Goal: Task Accomplishment & Management: Use online tool/utility

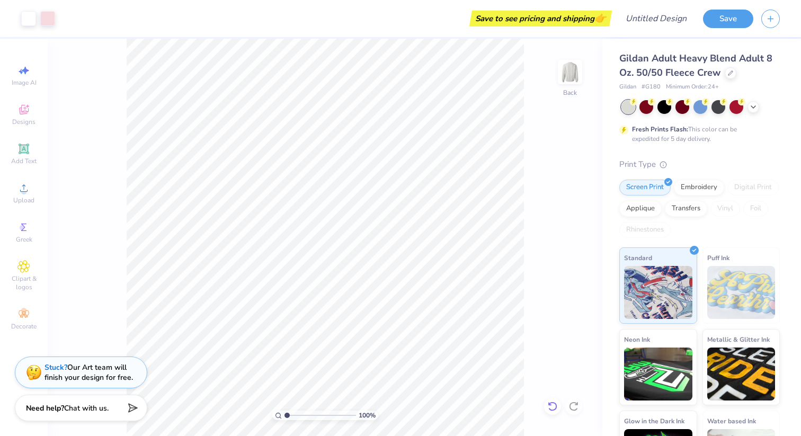
click at [551, 402] on icon at bounding box center [552, 406] width 11 height 11
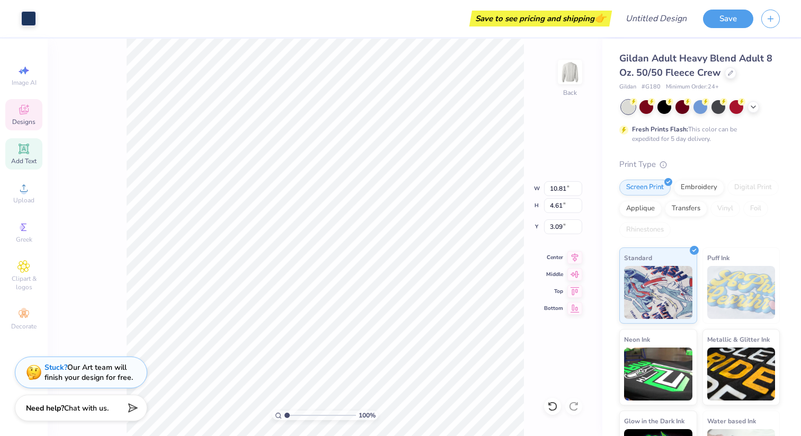
click at [21, 150] on icon at bounding box center [24, 149] width 8 height 8
type input "5.89"
type input "1.71"
type input "11.02"
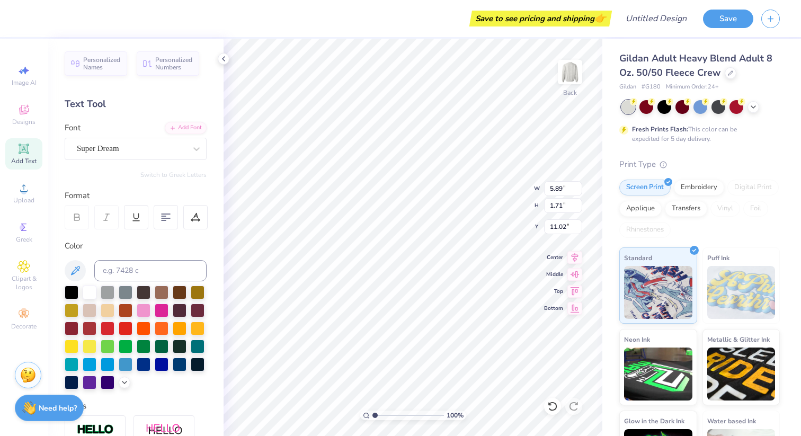
type input "10.81"
type input "4.61"
type input "3.09"
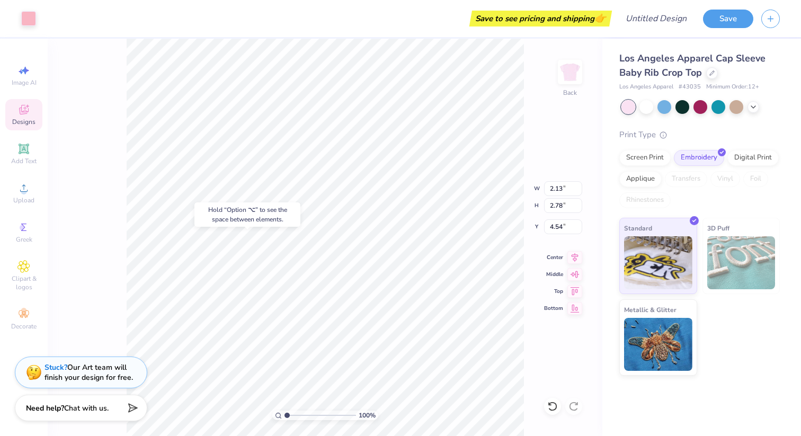
type input "4.54"
click at [549, 407] on icon at bounding box center [552, 406] width 11 height 11
click at [551, 400] on div at bounding box center [552, 406] width 17 height 17
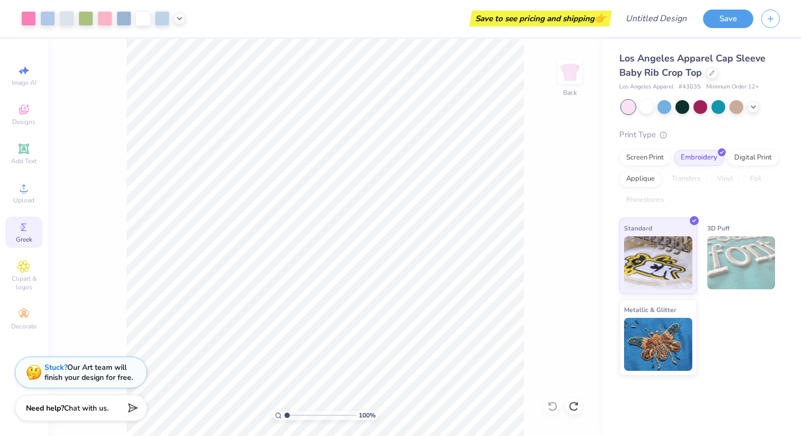
click at [24, 228] on icon at bounding box center [23, 227] width 5 height 7
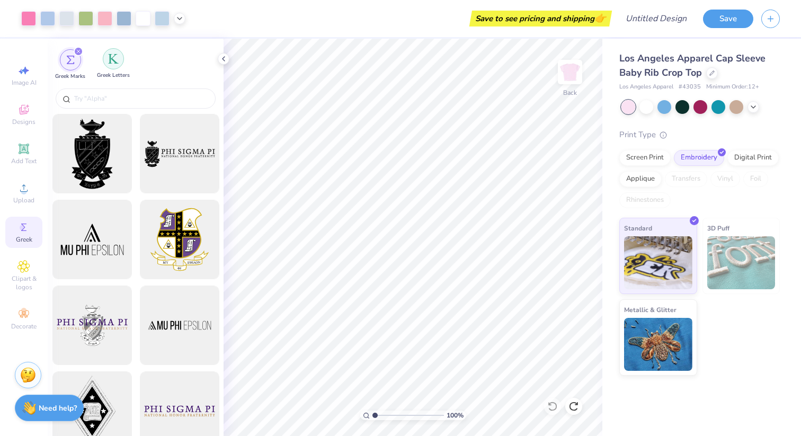
click at [118, 65] on div "filter for Greek Letters" at bounding box center [113, 58] width 21 height 21
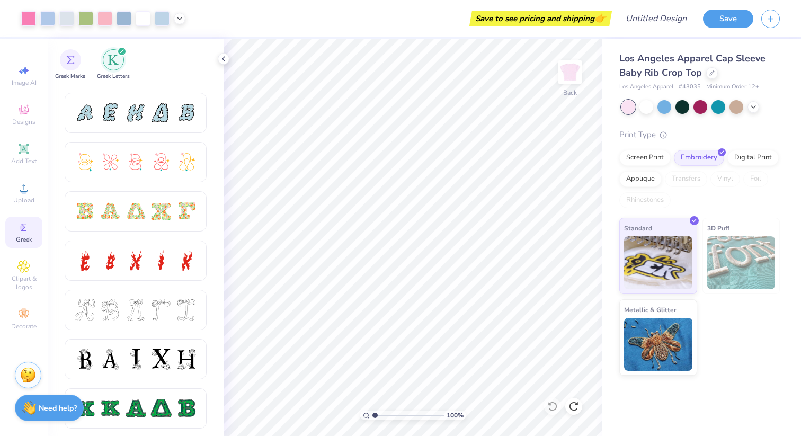
scroll to position [250, 0]
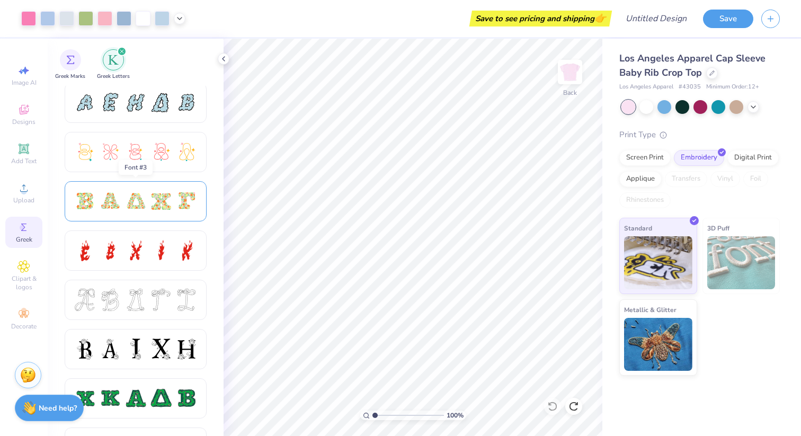
click at [109, 207] on div at bounding box center [110, 201] width 22 height 22
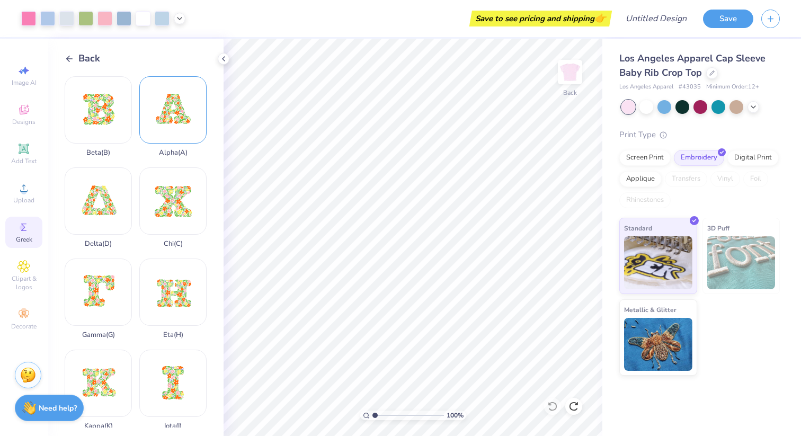
click at [162, 134] on div "Alpha ( A )" at bounding box center [172, 116] width 67 height 81
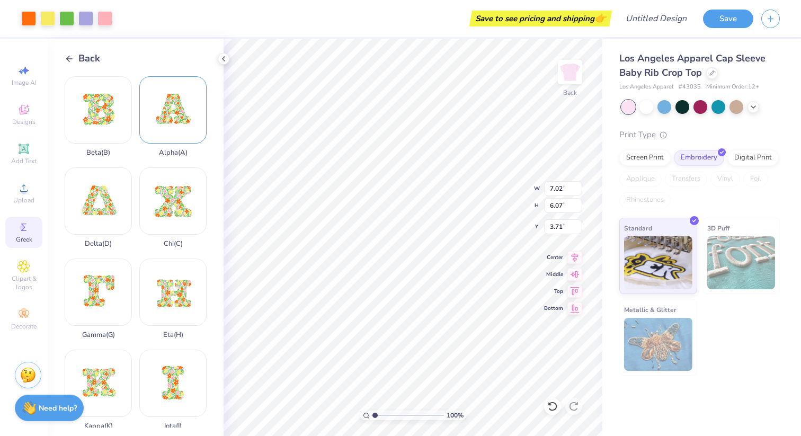
type input "6.97"
type input "3.49"
type input "2.50"
click at [66, 49] on div "Back Beta ( B ) Alpha ( A ) Delta ( D ) Chi ( C ) Gamma ( G ) Eta ( H ) Kappa (…" at bounding box center [136, 237] width 176 height 397
click at [70, 57] on icon at bounding box center [70, 59] width 10 height 10
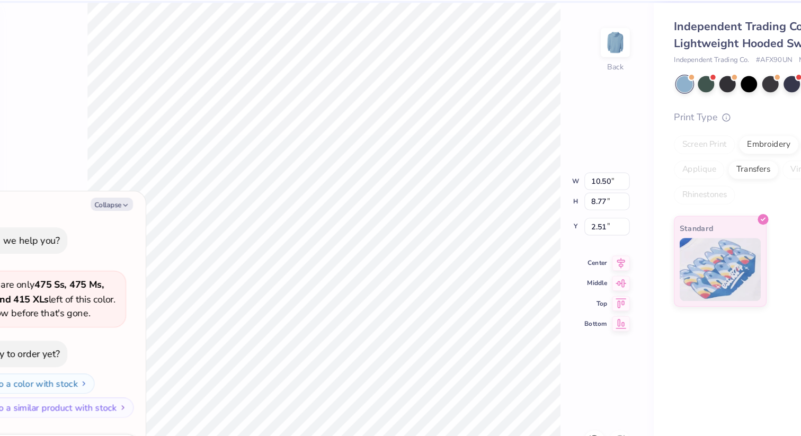
type textarea "x"
type input "1.86"
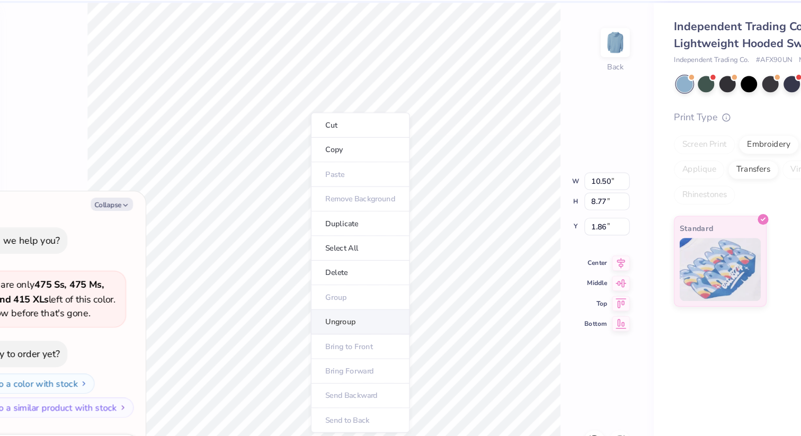
click at [351, 304] on li "Ungroup" at bounding box center [355, 307] width 83 height 21
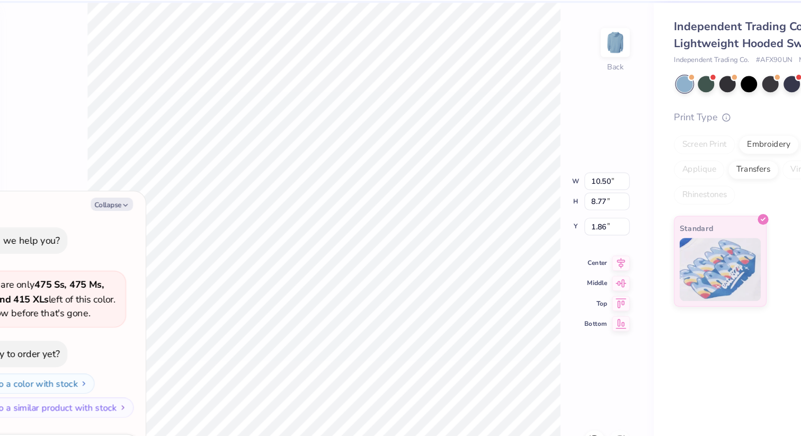
type textarea "x"
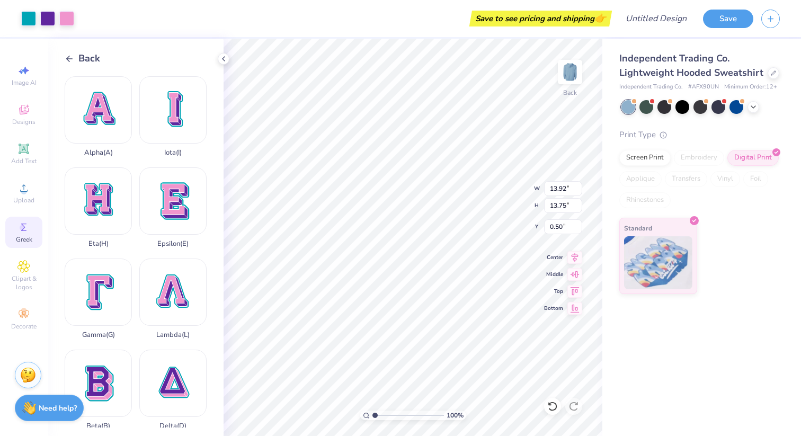
scroll to position [744, 0]
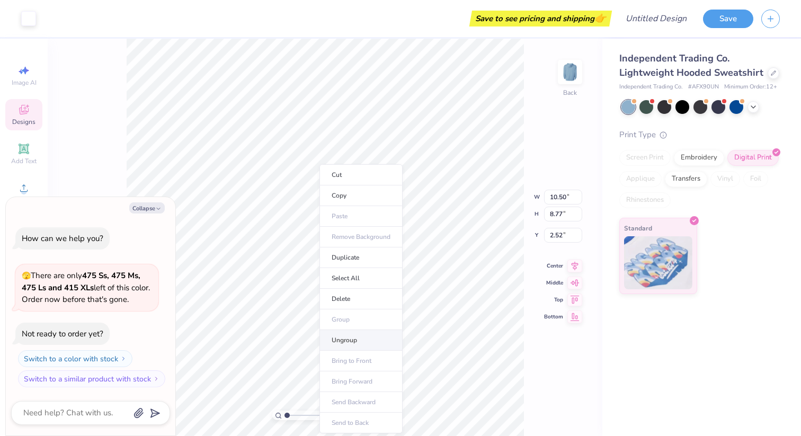
click at [346, 340] on li "Ungroup" at bounding box center [360, 340] width 83 height 21
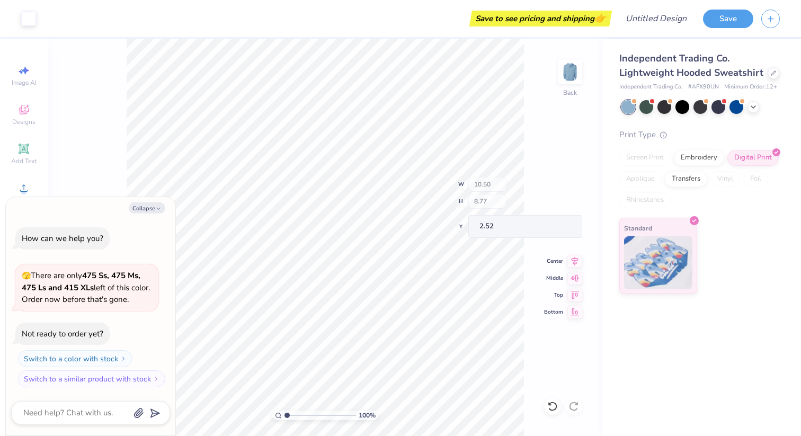
type textarea "x"
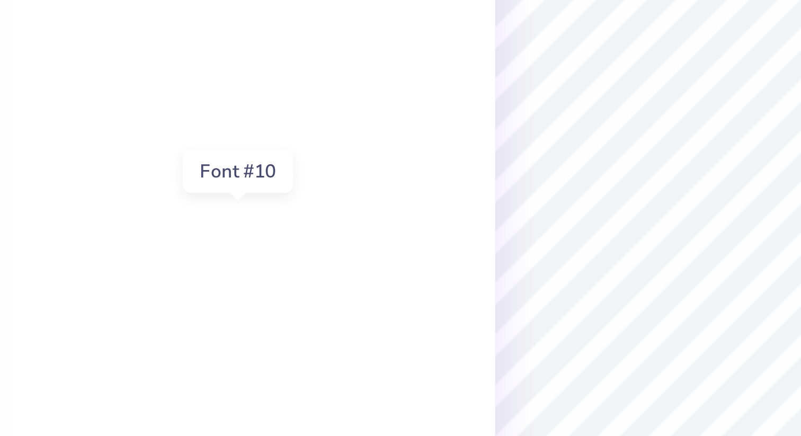
scroll to position [565, 0]
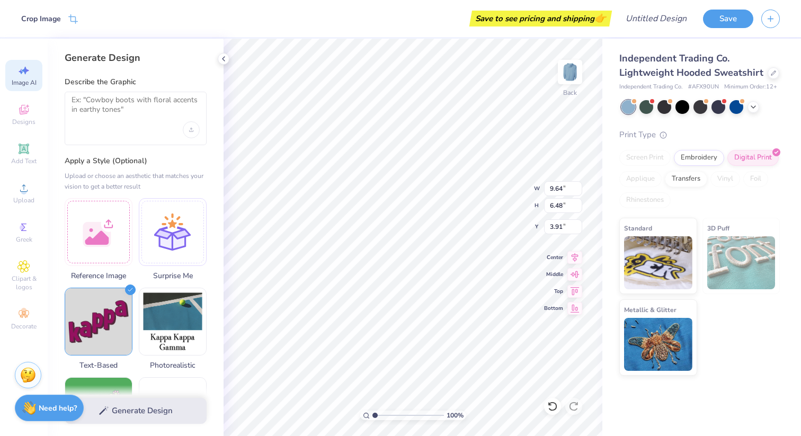
select select "4"
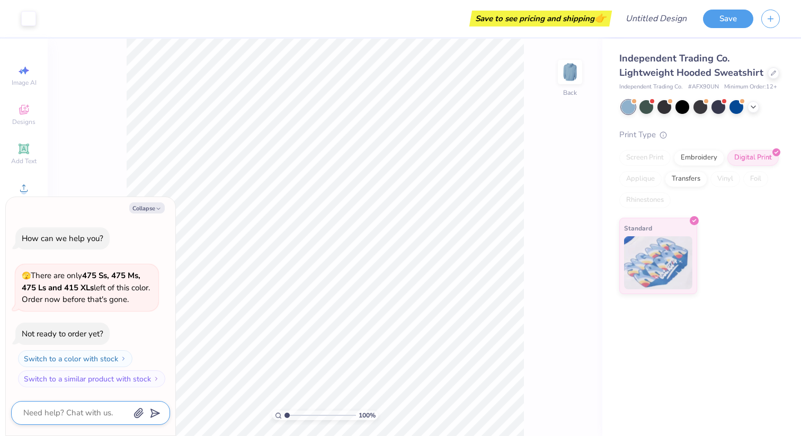
click at [84, 414] on textarea at bounding box center [76, 413] width 108 height 14
type textarea "i"
type textarea "x"
type textarea "i"
type textarea "x"
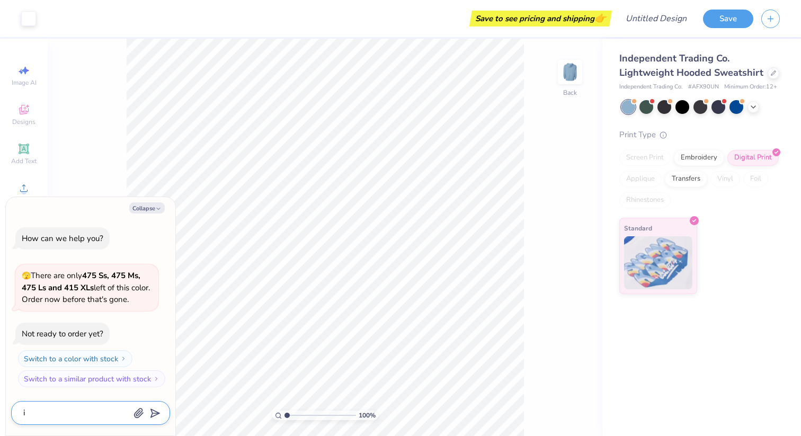
type textarea "i n"
type textarea "x"
type textarea "i ne"
type textarea "x"
type textarea "i nee"
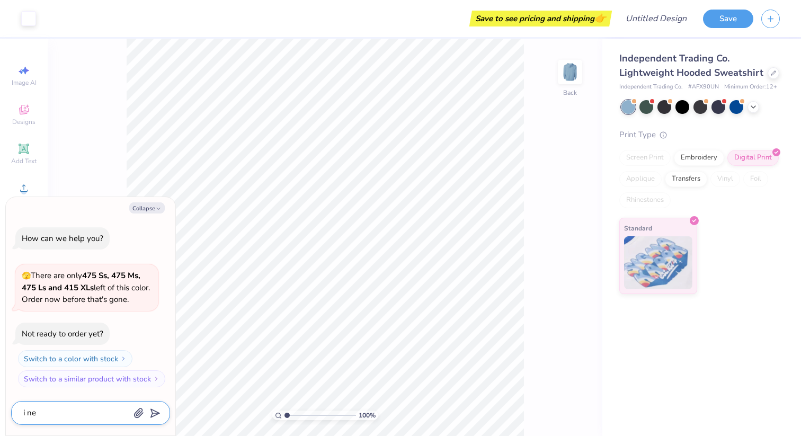
type textarea "x"
type textarea "i need"
type textarea "x"
type textarea "i need"
type textarea "x"
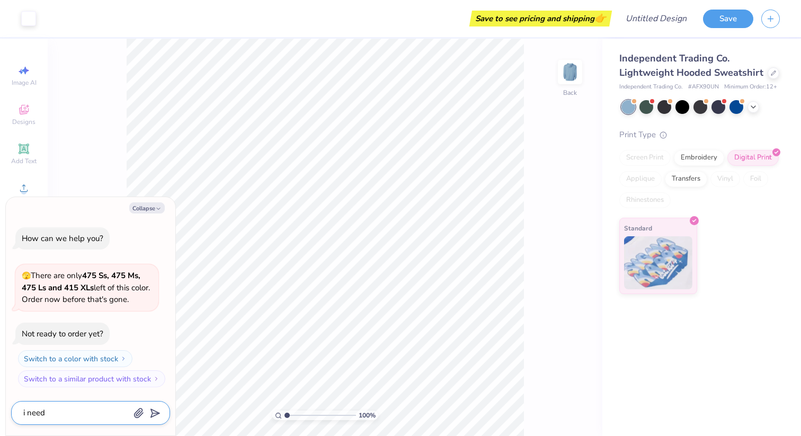
type textarea "i need t"
type textarea "x"
type textarea "i need to"
type textarea "x"
type textarea "i need to"
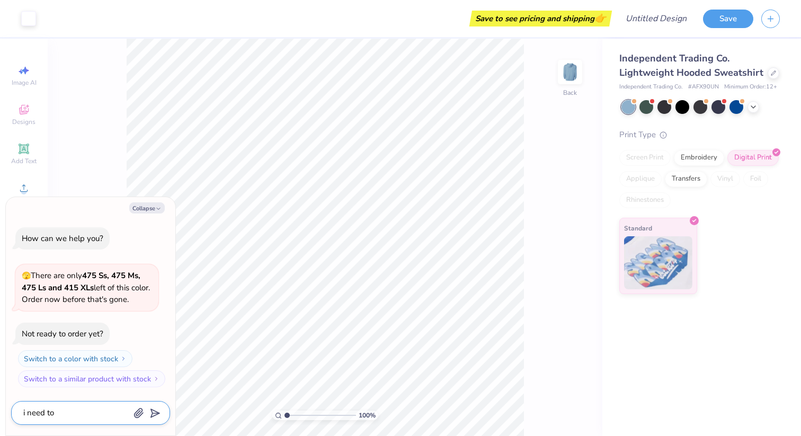
type textarea "x"
type textarea "i need to a"
type textarea "x"
type textarea "i need to ad"
type textarea "x"
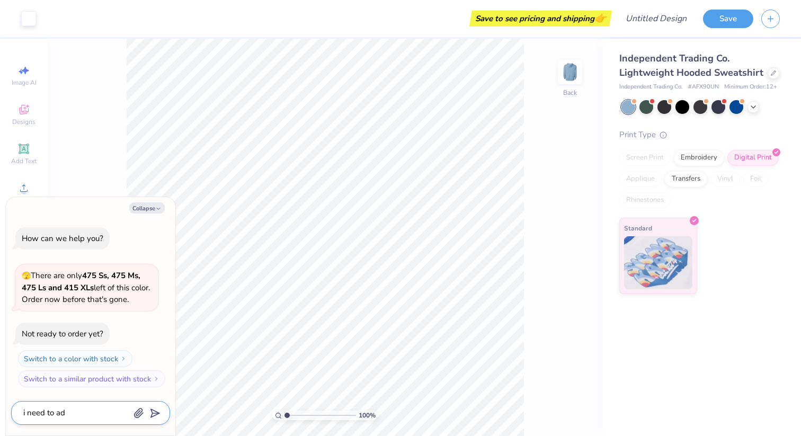
type textarea "i need to add"
type textarea "x"
type textarea "i need to add"
type textarea "x"
type textarea "i need to add ""
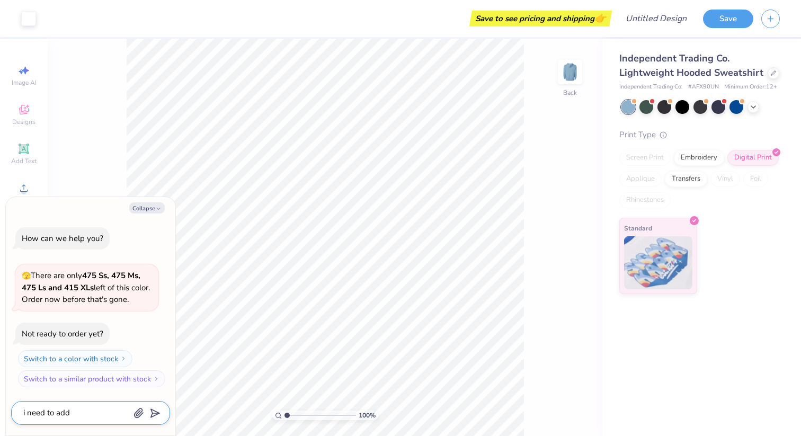
type textarea "x"
type textarea "i need to add "o"
type textarea "x"
type textarea "i need to add "om"
type textarea "x"
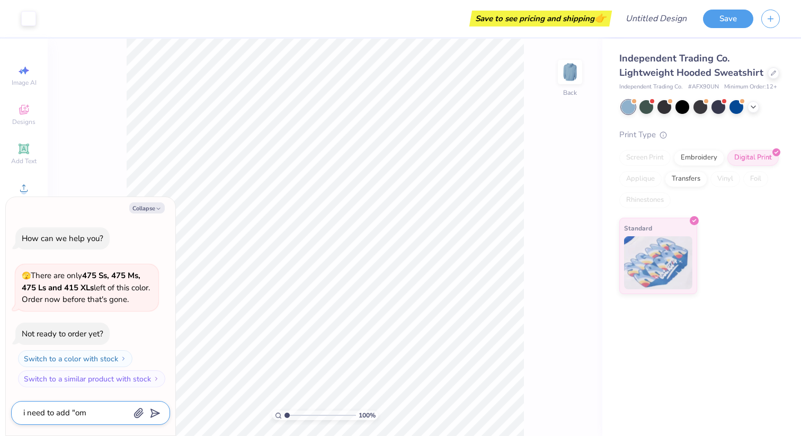
type textarea "i need to add "ome"
type textarea "x"
type textarea "i need to add "omeg"
type textarea "x"
type textarea "i need to add "omega"
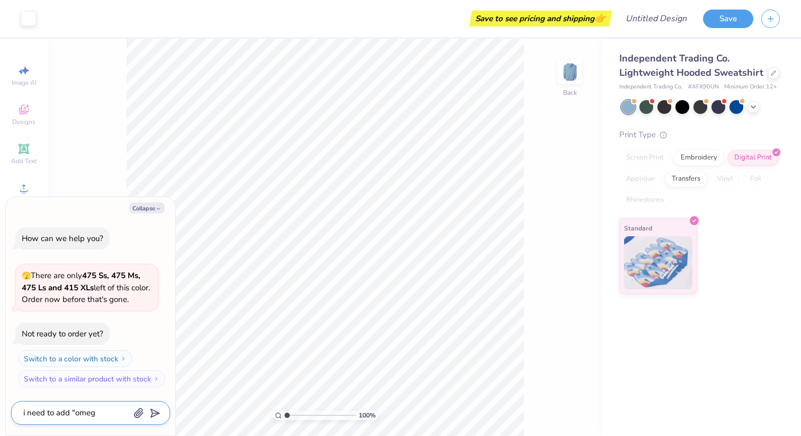
type textarea "x"
type textarea "i need to add "omega""
type textarea "x"
type textarea "i need to add "omega""
type textarea "x"
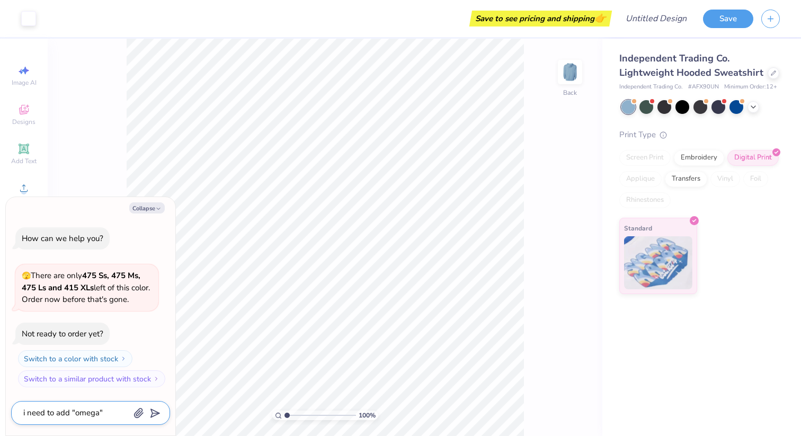
type textarea "i need to add "omega" i"
type textarea "x"
type textarea "i need to add "omega" in"
type textarea "x"
type textarea "i need to add "omega" in"
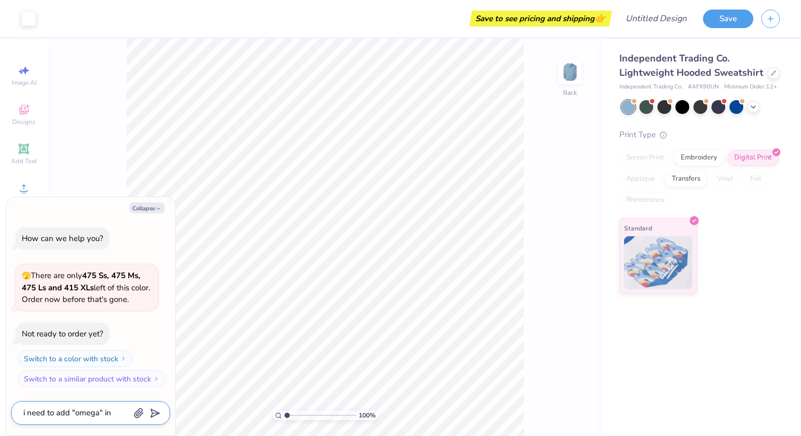
type textarea "x"
type textarea "i need to add "omega" in t"
type textarea "x"
type textarea "i need to add "omega" in th"
type textarea "x"
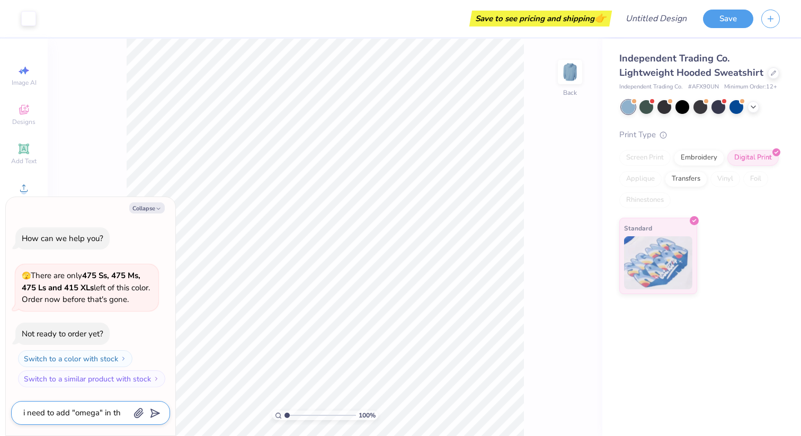
type textarea "i need to add "omega" in th"
type textarea "x"
type textarea "i need to add "omega" in th"
type textarea "x"
type textarea "i need to add "omega" in the"
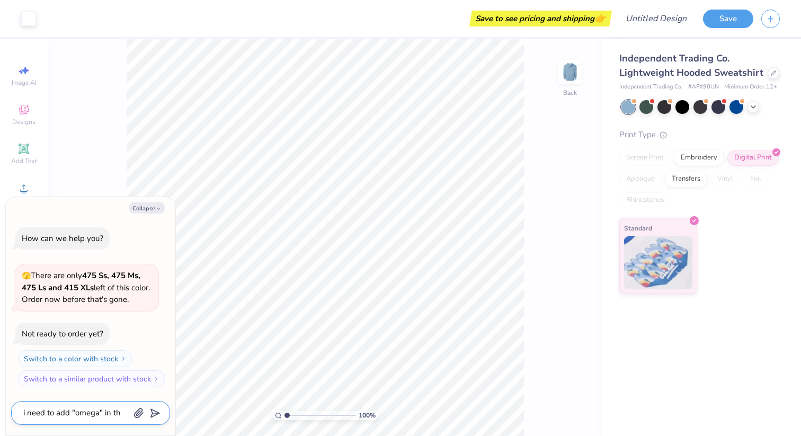
type textarea "x"
type textarea "i need to add "omega" in the"
type textarea "x"
type textarea "i need to add "omega" in the s"
type textarea "x"
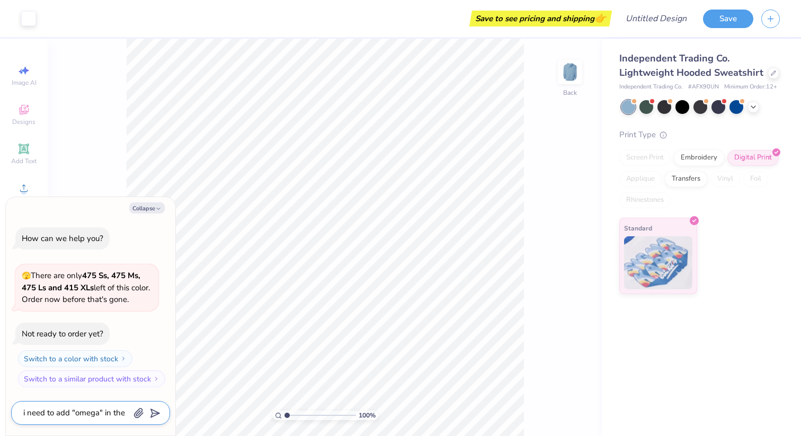
type textarea "i need to add "omega" in the sa"
type textarea "x"
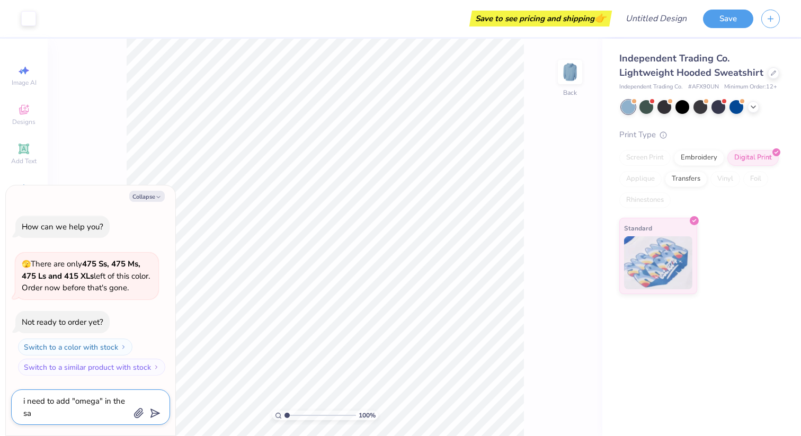
type textarea "i need to add "omega" in the sam"
type textarea "x"
type textarea "i need to add "omega" in the same"
type textarea "x"
type textarea "i need to add "omega" in the same"
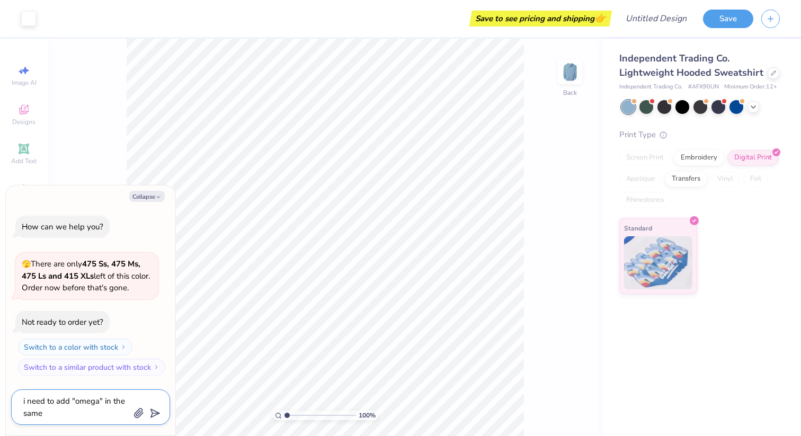
type textarea "x"
type textarea "i need to add "omega" in the same s"
type textarea "x"
type textarea "i need to add "omega" in the same st"
type textarea "x"
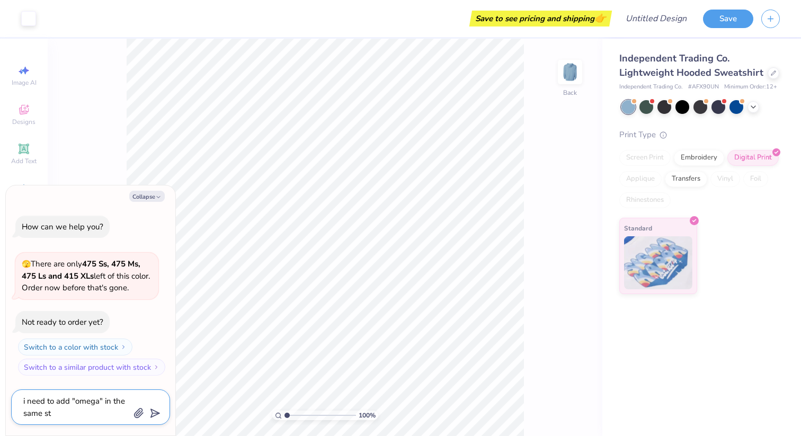
type textarea "i need to add "omega" in the same sty"
type textarea "x"
type textarea "i need to add "omega" in the same styl"
type textarea "x"
type textarea "i need to add "omega" in the same style"
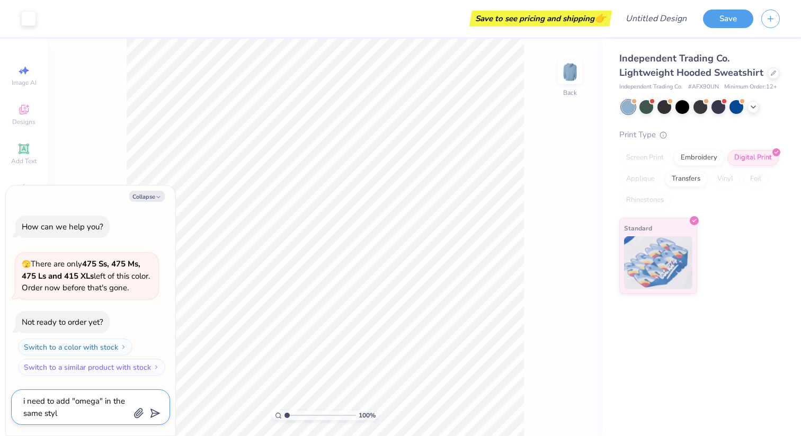
type textarea "x"
type textarea "i need to add "omega" in the same style"
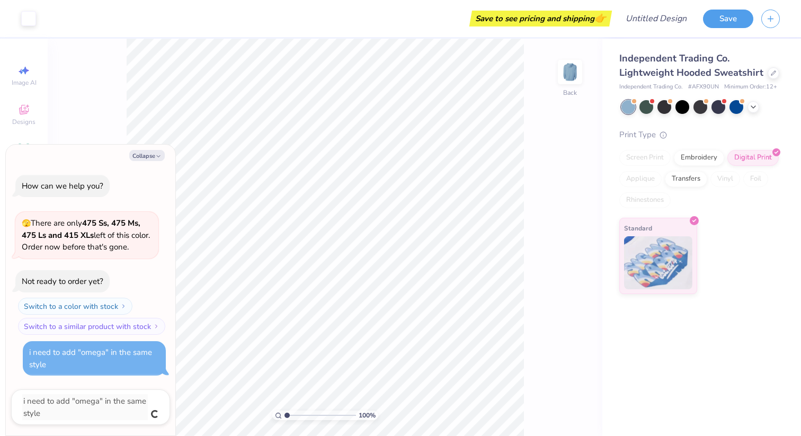
type textarea "x"
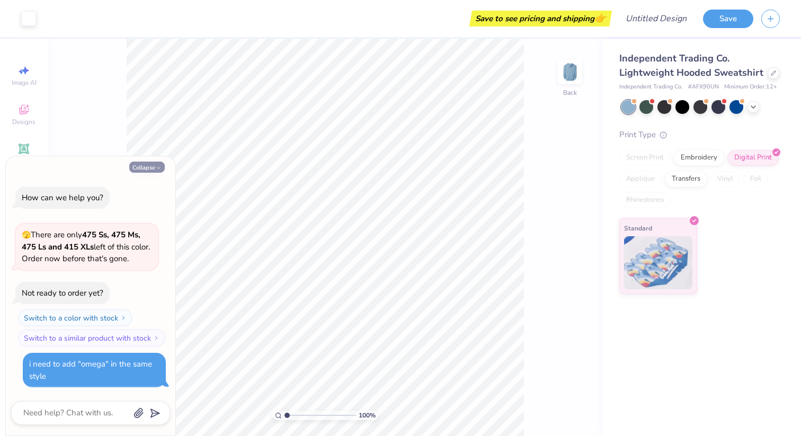
click at [157, 162] on button "Collapse" at bounding box center [146, 167] width 35 height 11
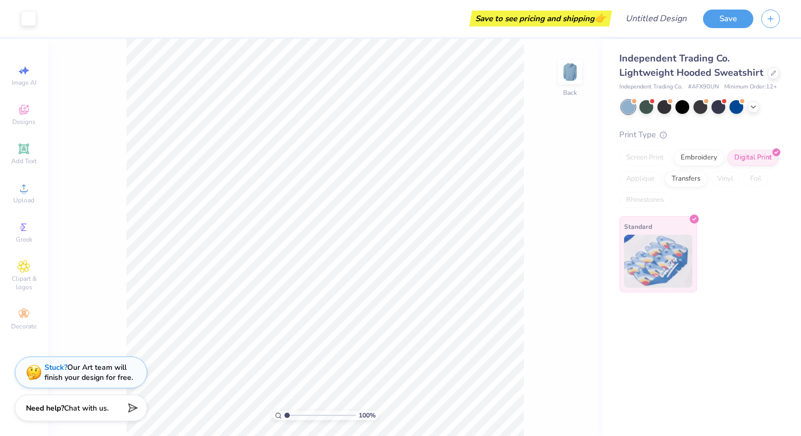
click at [665, 266] on img at bounding box center [658, 261] width 68 height 53
click at [535, 80] on div "100 % Back W 10.50 10.50 " H 8.77 8.77 " Y 2.52 2.52 " Center Middle Top Bottom" at bounding box center [325, 237] width 555 height 397
click at [732, 26] on div "Save" at bounding box center [728, 19] width 50 height 19
click at [731, 16] on button "Save" at bounding box center [728, 17] width 50 height 19
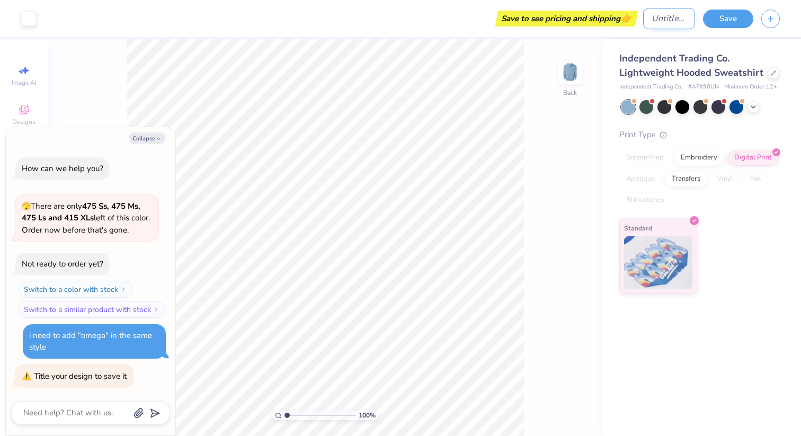
type textarea "x"
click at [655, 17] on input "Design Title" at bounding box center [669, 18] width 52 height 21
type input "d"
type textarea "x"
type input "de"
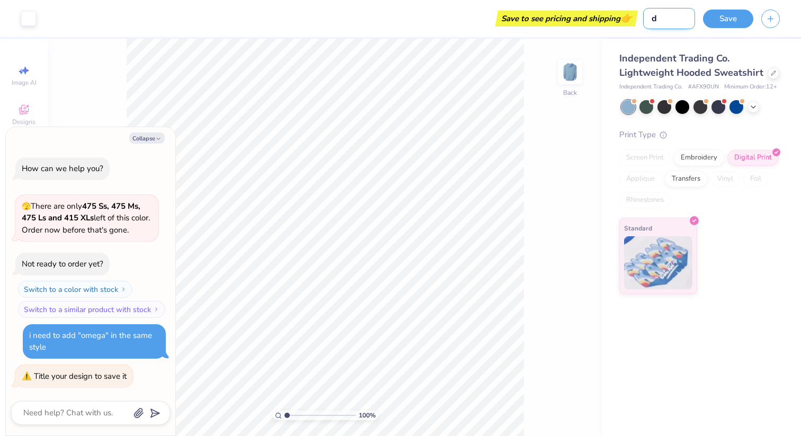
type textarea "x"
type input "den"
type textarea "x"
type input "deni"
type textarea "x"
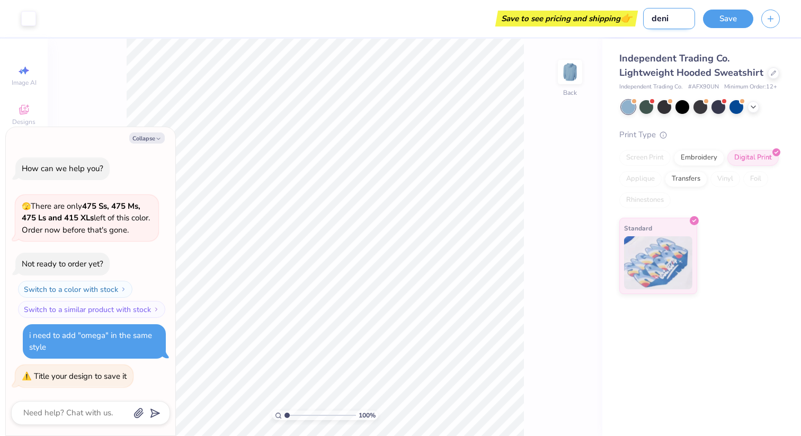
type input "denim"
type textarea "x"
type input "denim"
click at [731, 25] on button "Save" at bounding box center [728, 17] width 50 height 19
type textarea "x"
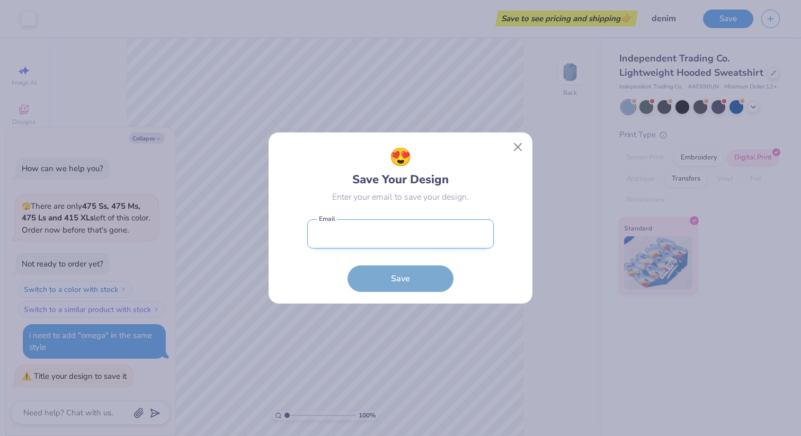
click at [370, 230] on input "email" at bounding box center [400, 233] width 187 height 29
type input "przetasig@gmail.com"
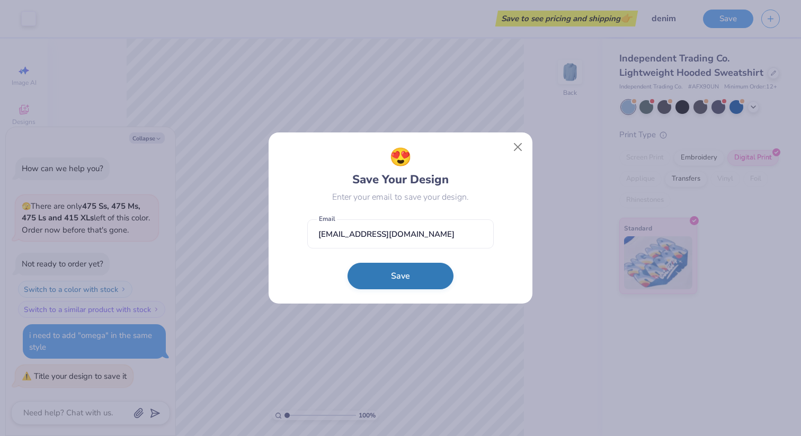
click at [390, 280] on button "Save" at bounding box center [401, 276] width 106 height 26
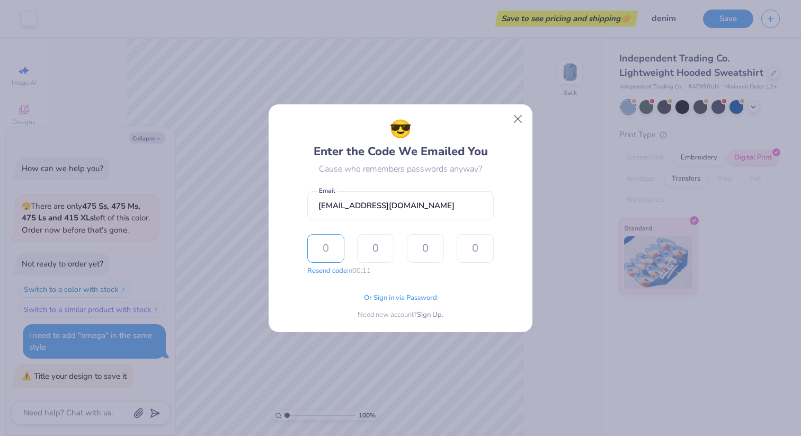
type textarea "x"
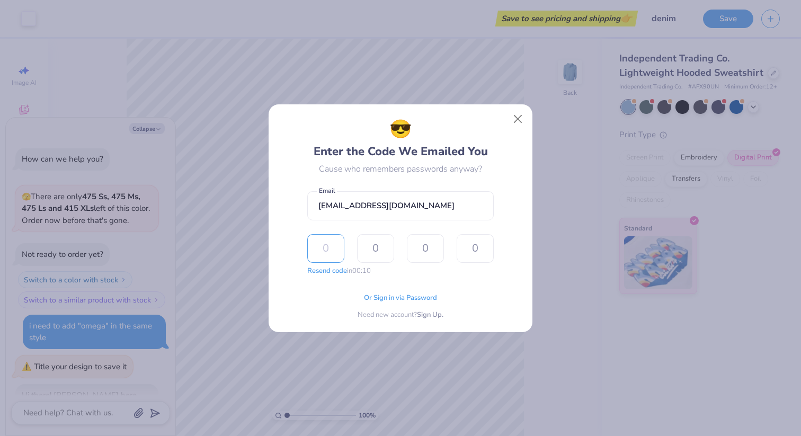
scroll to position [114, 0]
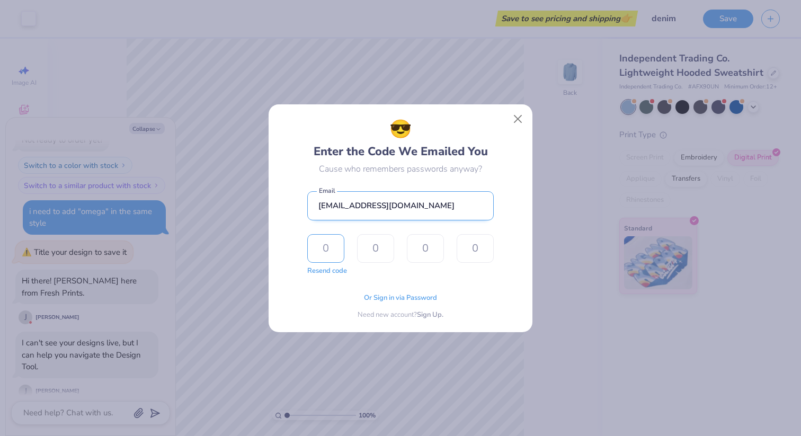
type input "1"
type input "4"
type input "9"
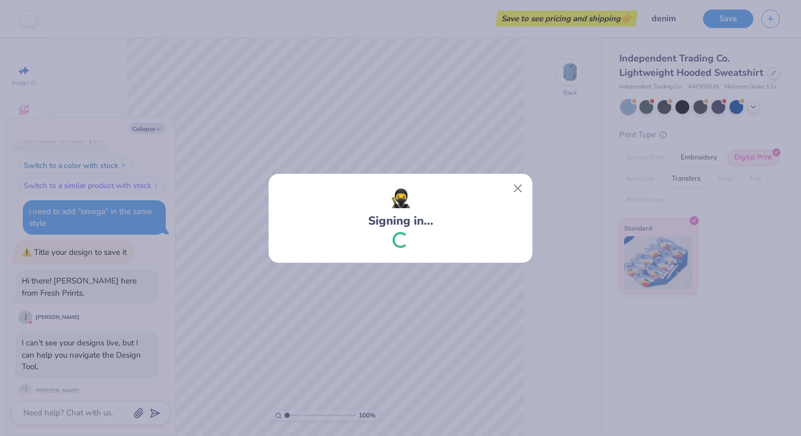
type textarea "x"
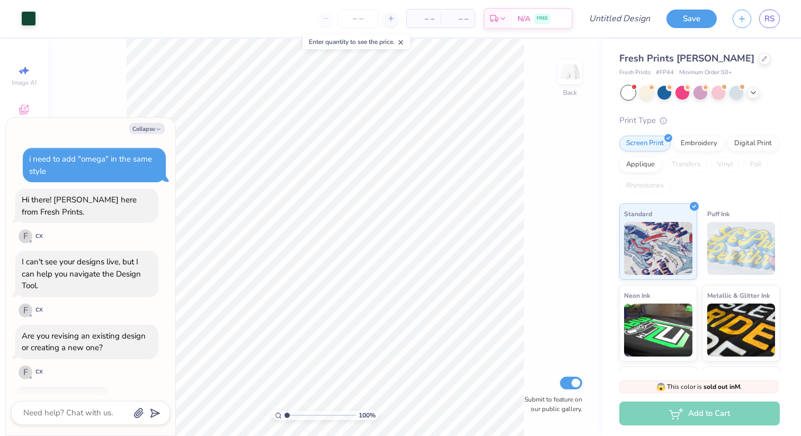
scroll to position [159, 0]
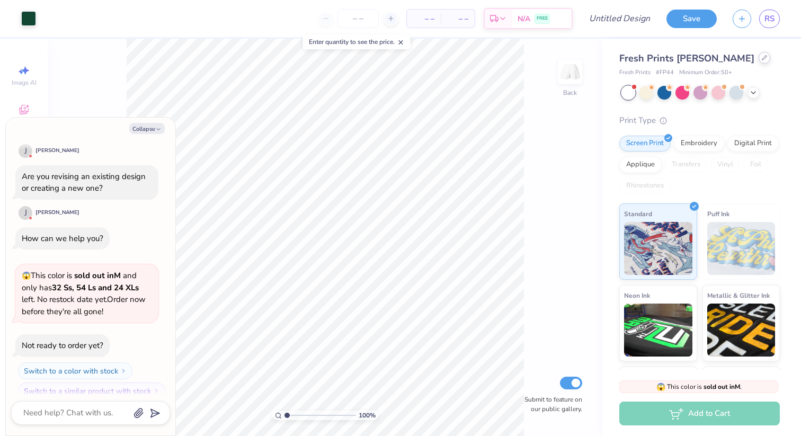
click at [759, 56] on div at bounding box center [765, 58] width 12 height 12
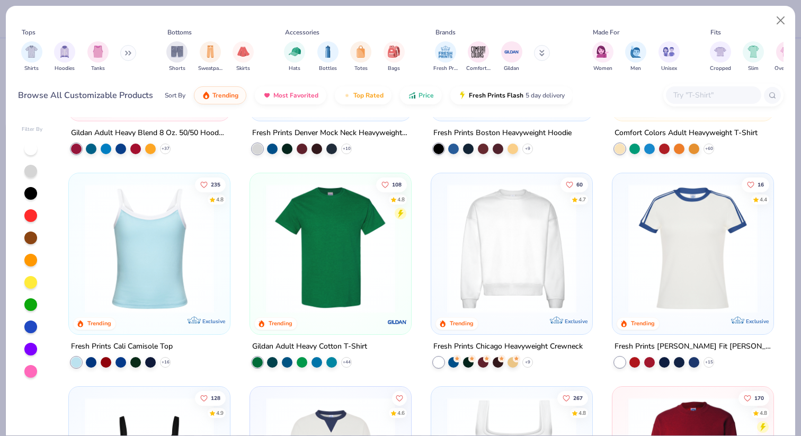
scroll to position [168, 0]
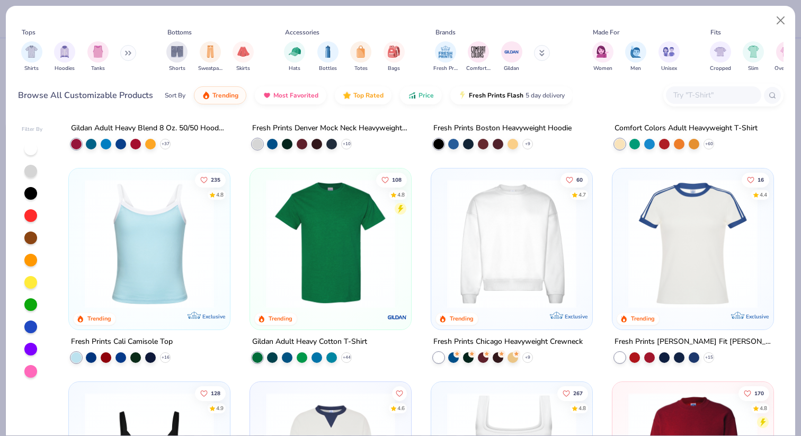
click at [327, 252] on img at bounding box center [331, 243] width 140 height 129
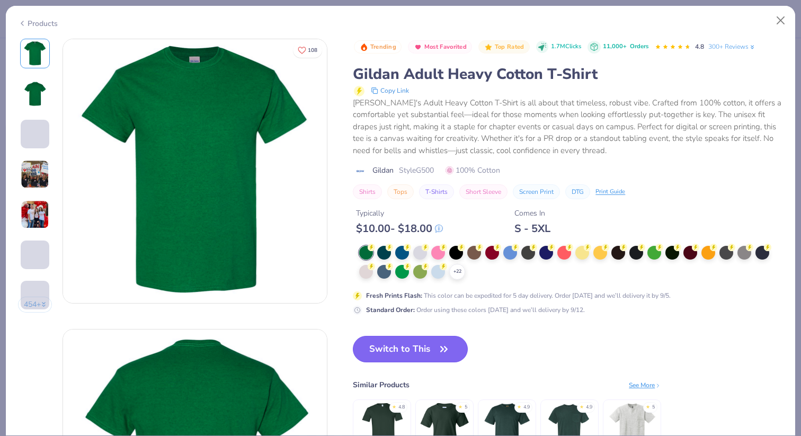
click at [404, 345] on button "Switch to This" at bounding box center [410, 349] width 115 height 26
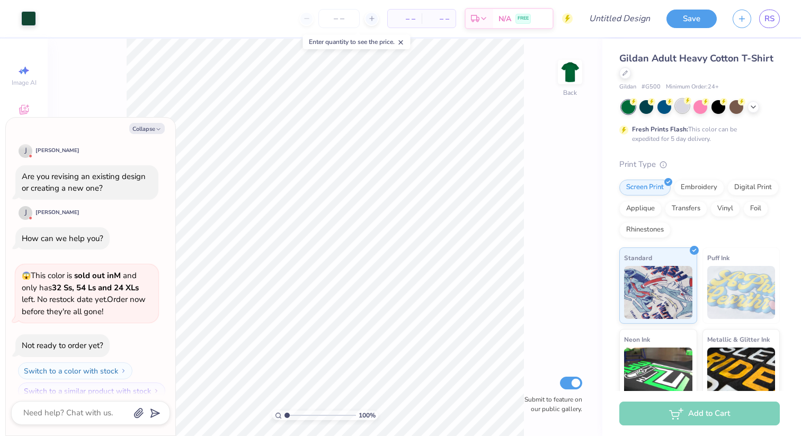
click at [680, 110] on div at bounding box center [683, 106] width 14 height 14
type textarea "x"
type input "4.18"
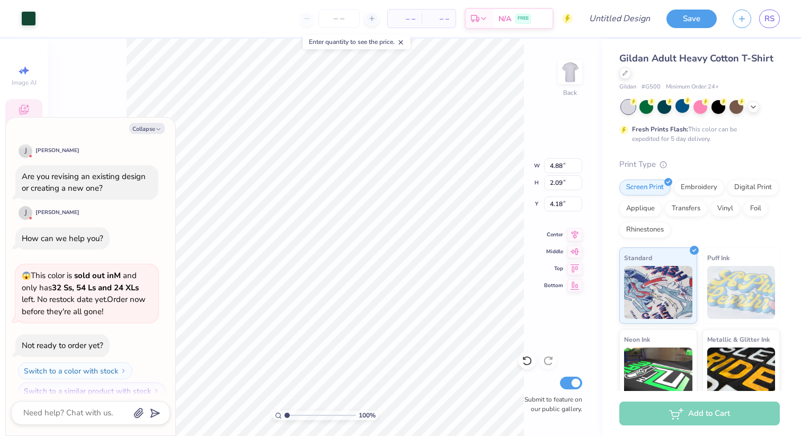
type textarea "x"
type input "7.51"
type input "3.22"
type input "4.28"
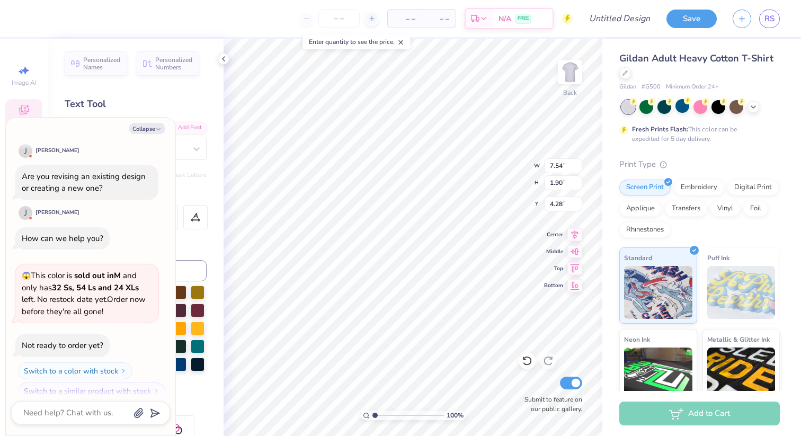
type textarea "x"
type textarea "Alpha Phi"
type textarea "x"
type textarea "Alpha Phi O"
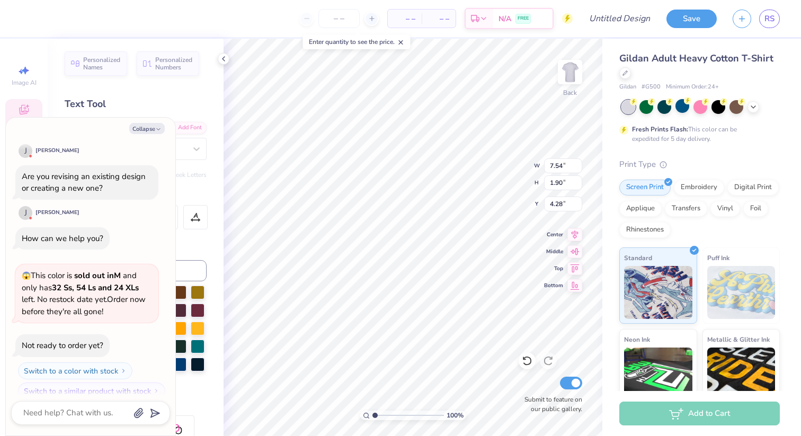
type textarea "x"
type textarea "Alpha Phi Om"
type textarea "x"
type textarea "Alpha Phi Ome"
type textarea "x"
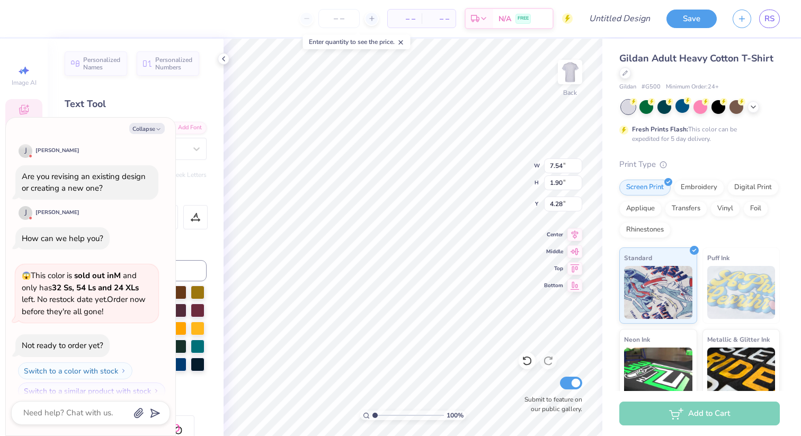
type textarea "Alpha Phi Omeg"
type textarea "x"
type textarea "Alpha Phi Omega"
type textarea "x"
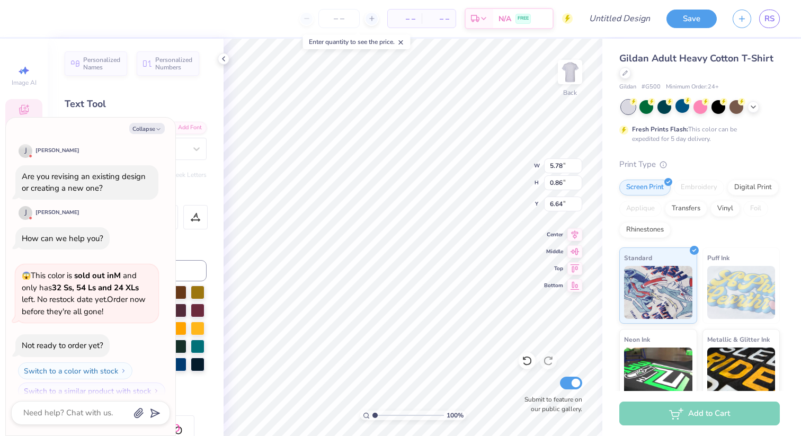
type input "9.55"
type input "1.42"
type input "6.79"
type textarea "x"
type textarea "[US_STATE]"
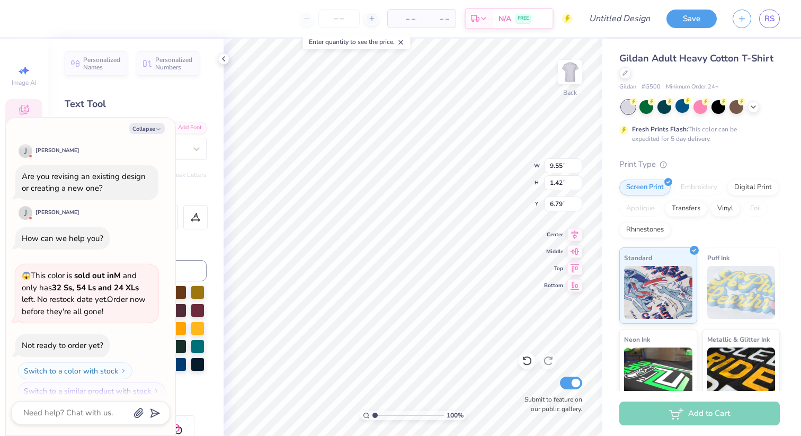
type textarea "x"
type textarea "[US_STATE]"
type textarea "x"
type textarea "MICHIGA"
type textarea "x"
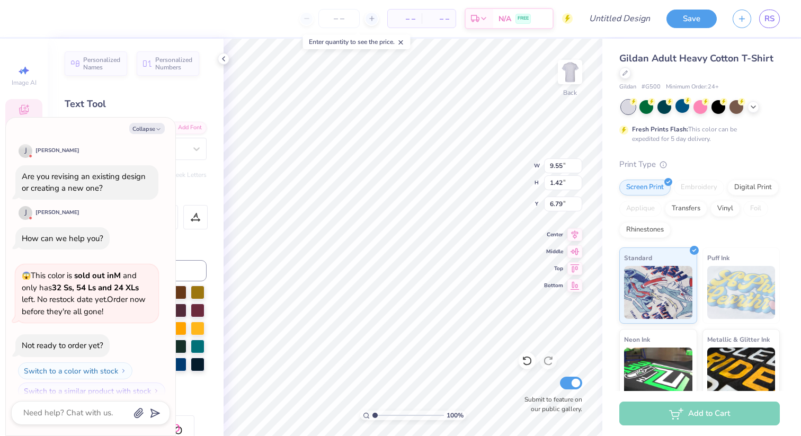
type textarea "MICHIG"
type textarea "x"
type textarea "MICHI"
type textarea "x"
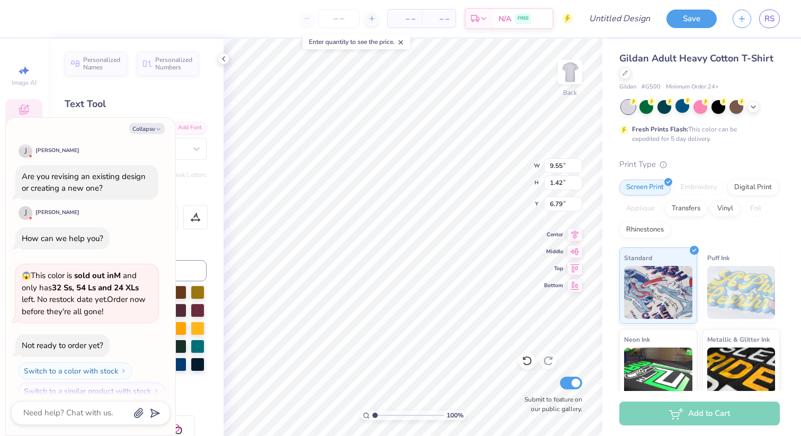
type textarea "MICH"
type textarea "x"
type textarea "MIC"
type textarea "x"
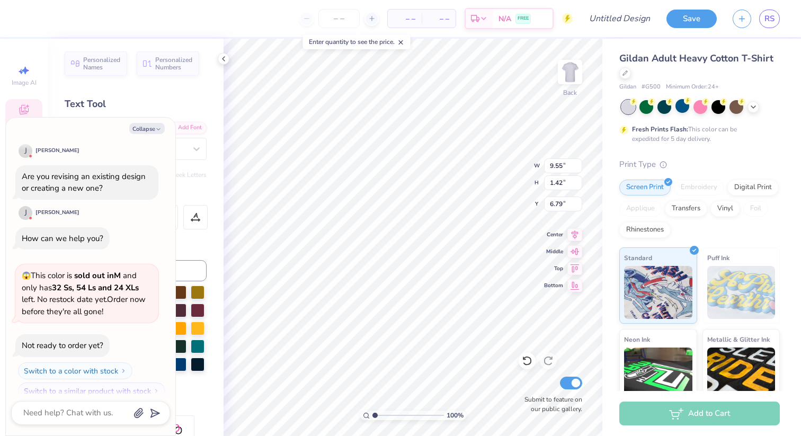
type textarea "MI"
type textarea "x"
type textarea "M"
type textarea "x"
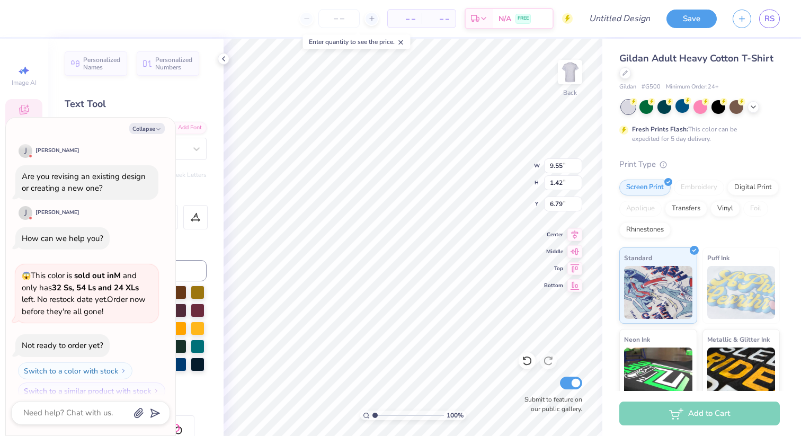
type textarea "U"
type textarea "x"
type textarea "UN"
type textarea "x"
type textarea "UNIV"
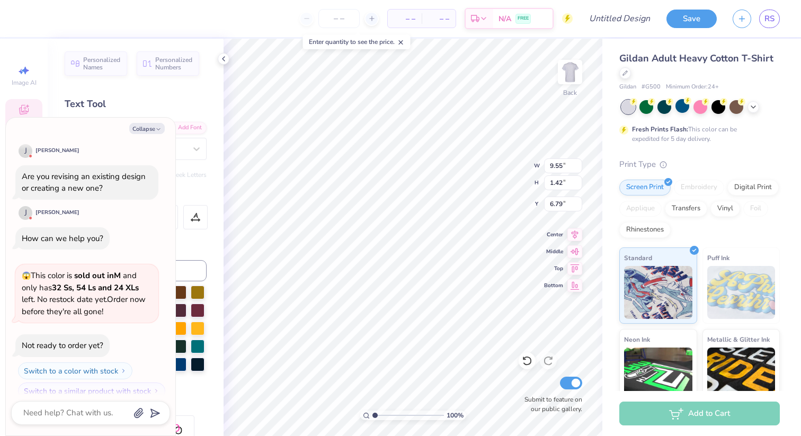
type textarea "x"
type textarea "UNIVe"
type textarea "x"
type textarea "UNIVer"
type textarea "x"
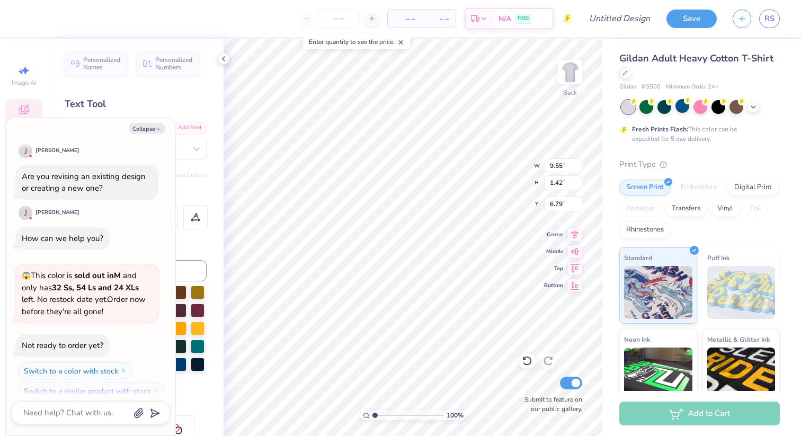
type textarea "UNIVers"
type textarea "x"
type textarea "UNIVersit"
type textarea "x"
type textarea "UNIVersity"
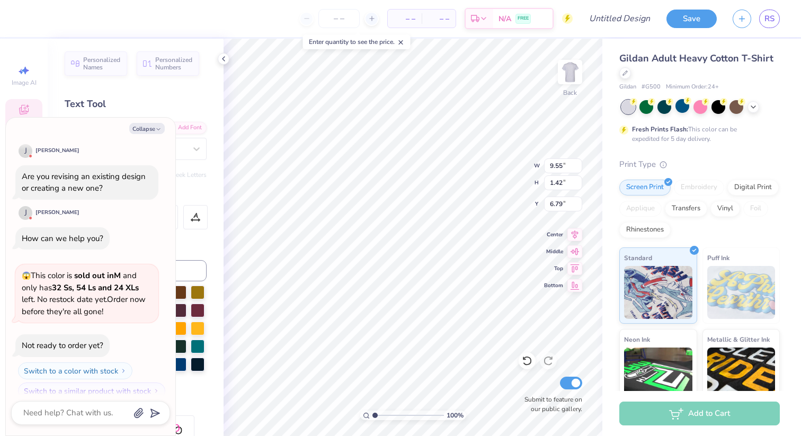
type textarea "x"
type textarea "UNIVersity"
type textarea "x"
type textarea "UNIVersity o"
type textarea "x"
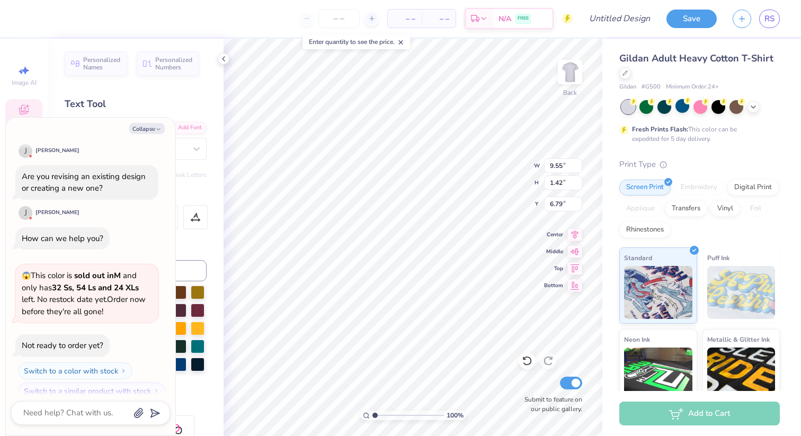
type textarea "UNIVersity of"
type textarea "x"
type textarea "UNIVersity of"
type textarea "x"
type textarea "UNIVersity of D"
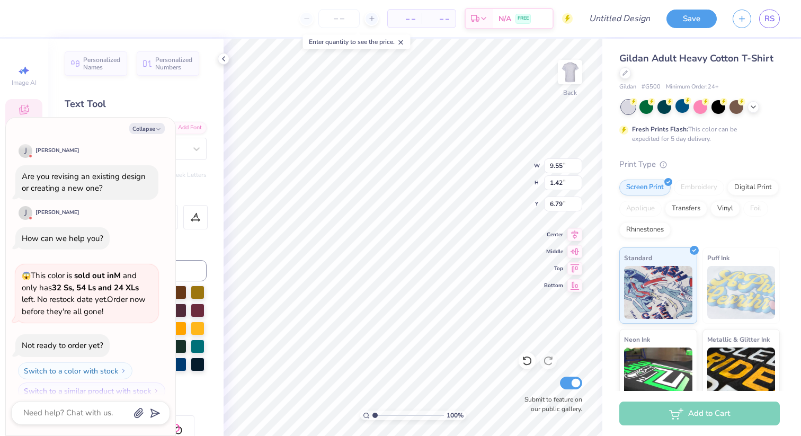
type textarea "x"
type textarea "UNIVersity of De"
type textarea "x"
type textarea "UNIVersity of Dela"
type textarea "x"
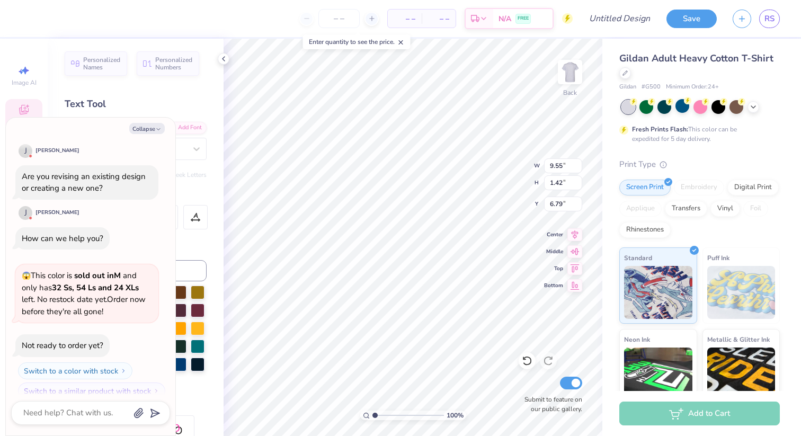
type textarea "UNIVersity of Delaw"
type textarea "x"
type textarea "UNIVersity of Delawar"
type textarea "x"
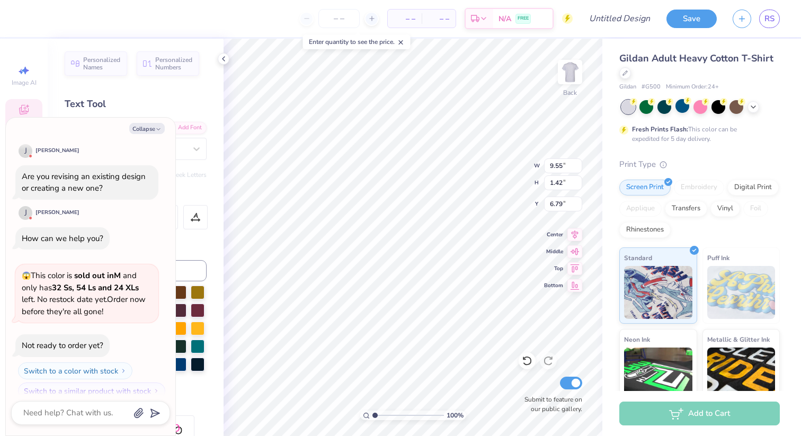
type textarea "UNIVersity of [US_STATE]"
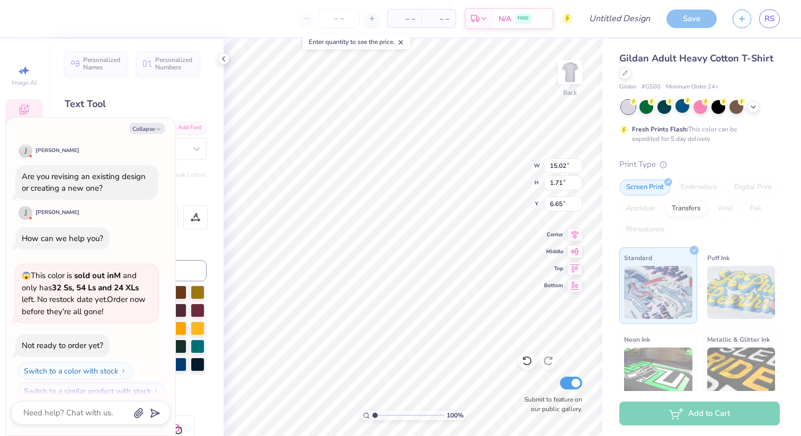
scroll to position [0, 3]
type textarea "x"
type textarea "UNIVersity of [US_STATE]"
type textarea "x"
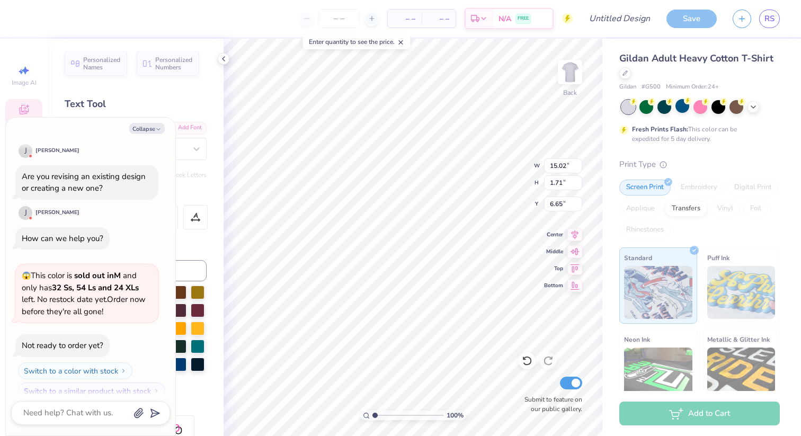
type textarea "UNIVersity of [US_STATE]"
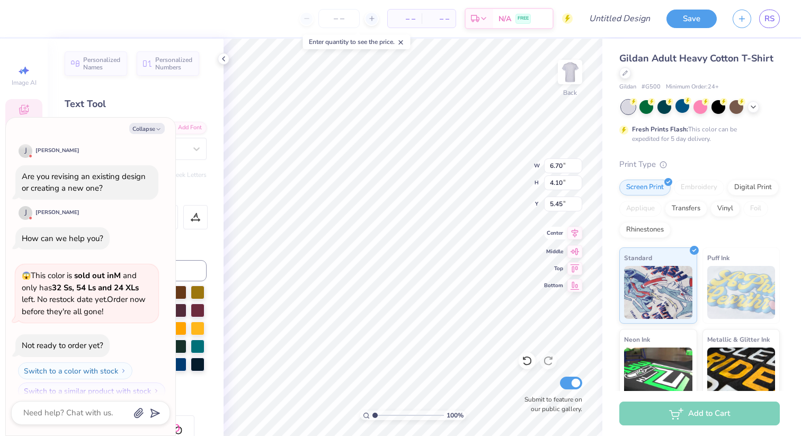
click at [571, 234] on icon at bounding box center [574, 233] width 15 height 13
click at [573, 234] on icon at bounding box center [574, 233] width 15 height 13
type textarea "x"
type input "5.46"
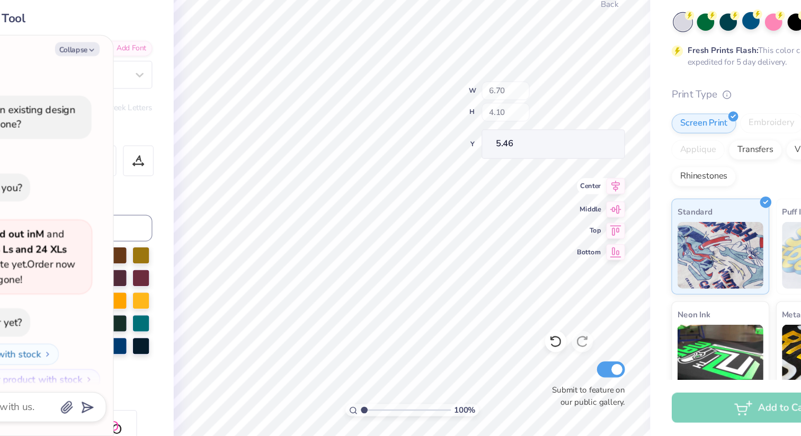
scroll to position [0, 0]
type textarea "x"
type input "3.52"
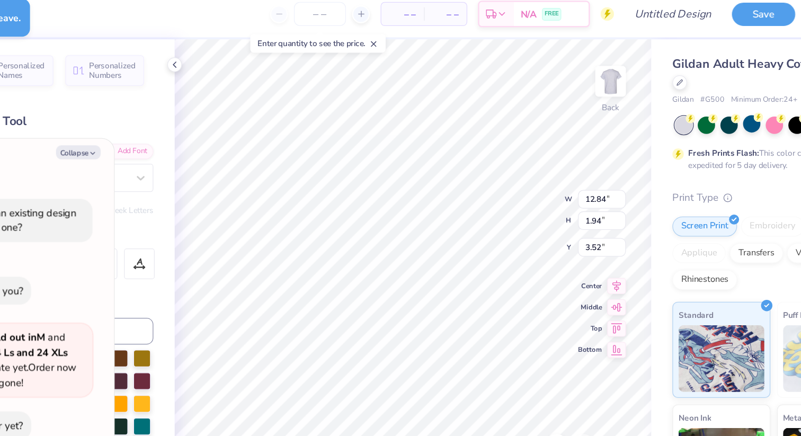
type textarea "x"
